Goal: Information Seeking & Learning: Understand process/instructions

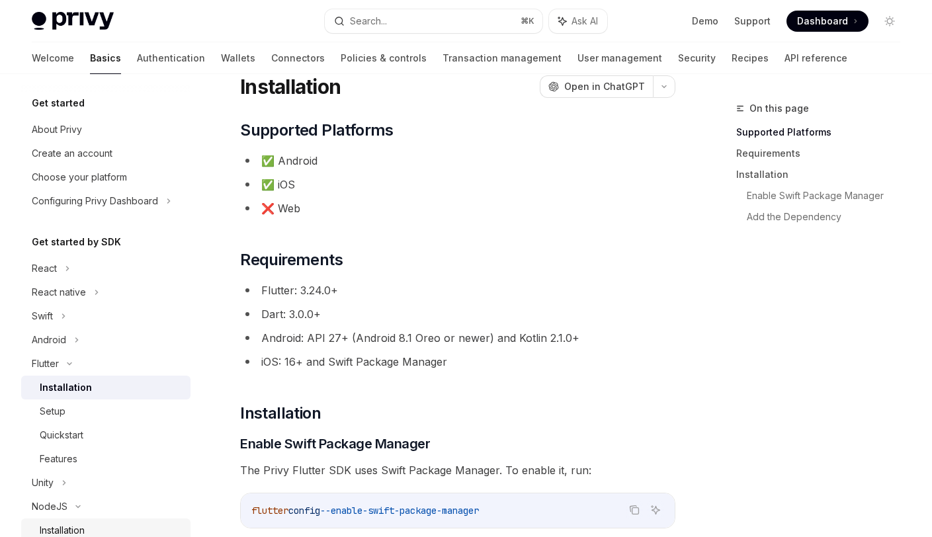
scroll to position [160, 0]
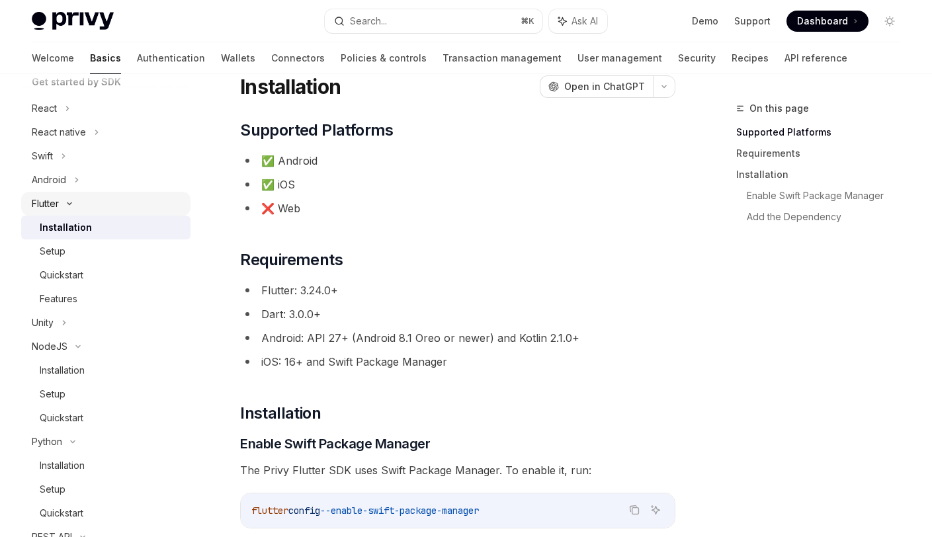
click at [51, 201] on div "Flutter" at bounding box center [45, 204] width 27 height 16
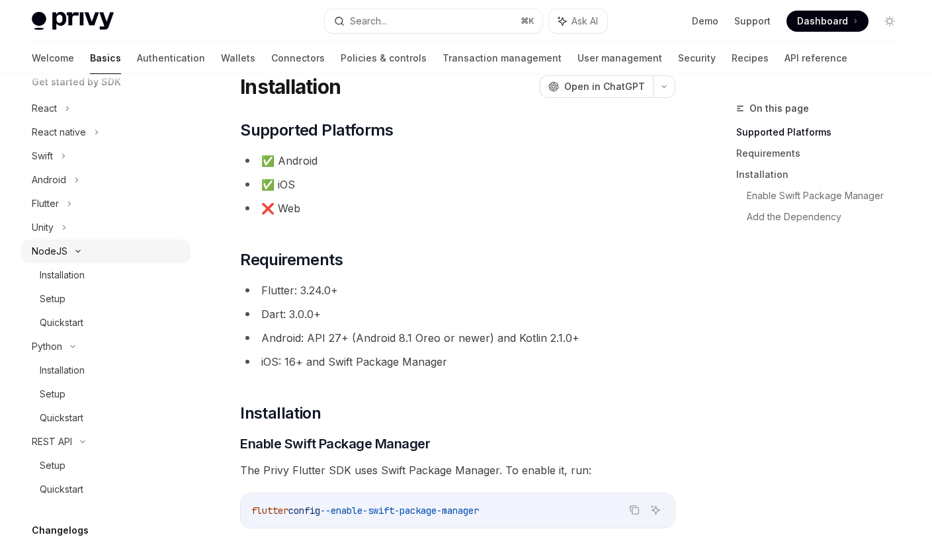
click at [67, 247] on div "NodeJS" at bounding box center [105, 252] width 169 height 24
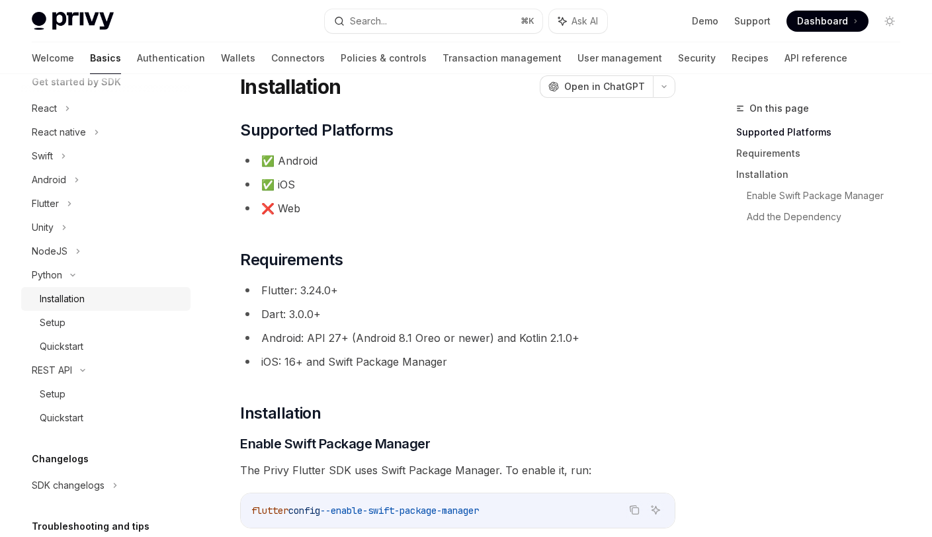
click at [65, 293] on div "Installation" at bounding box center [62, 299] width 45 height 16
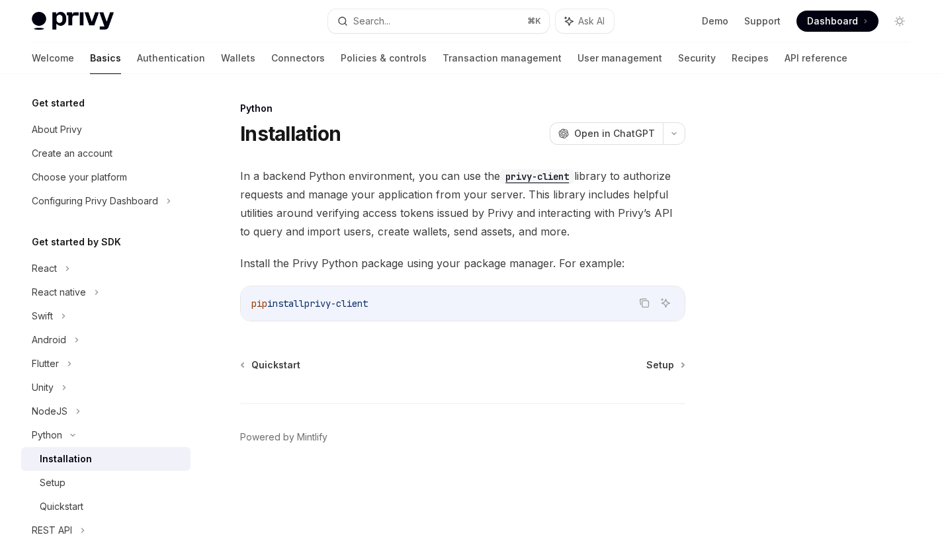
click at [494, 113] on div "Python" at bounding box center [462, 108] width 445 height 13
click at [803, 131] on div at bounding box center [820, 319] width 201 height 437
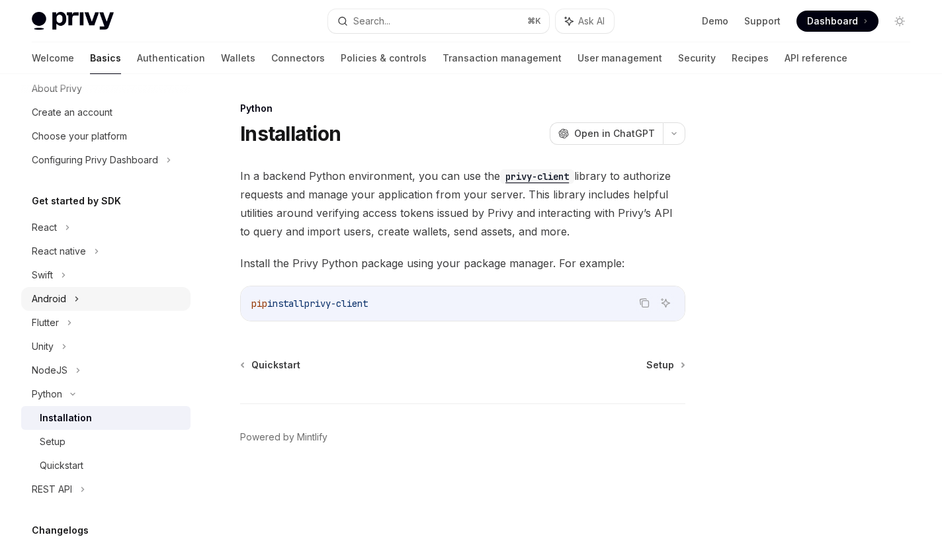
scroll to position [46, 0]
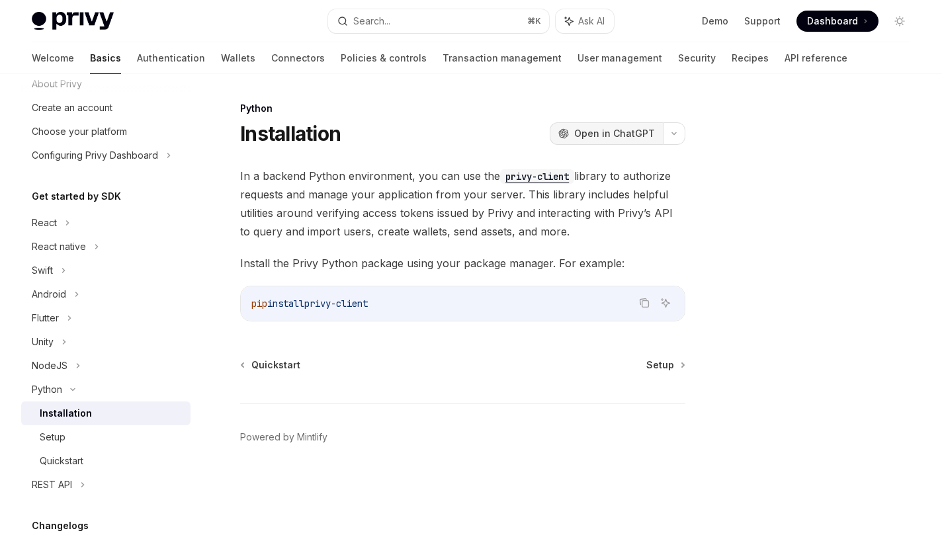
click at [605, 131] on span "Open in ChatGPT" at bounding box center [614, 133] width 81 height 13
